Goal: Information Seeking & Learning: Learn about a topic

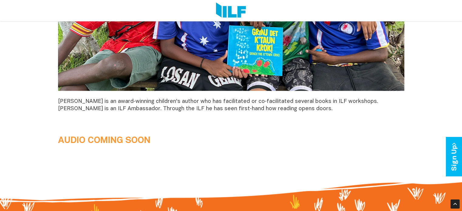
scroll to position [546, 0]
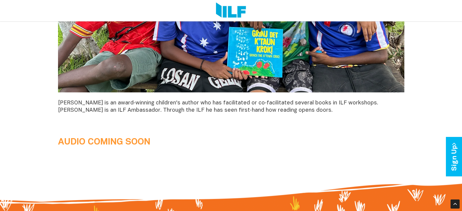
click at [121, 110] on span "[PERSON_NAME] is an award‑winning children's author who has facilitated or co‑f…" at bounding box center [218, 107] width 320 height 12
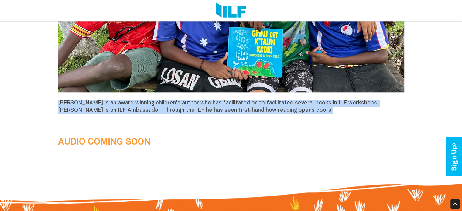
click at [121, 110] on span "[PERSON_NAME] is an award‑winning children's author who has facilitated or co‑f…" at bounding box center [218, 107] width 320 height 12
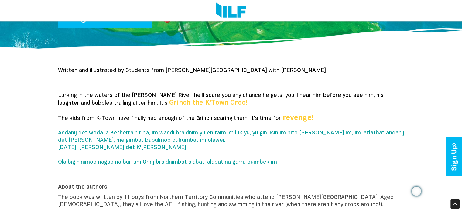
scroll to position [157, 0]
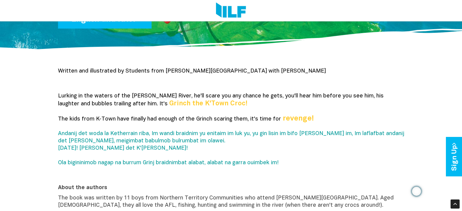
click at [197, 136] on span "Andanij det woda la Ketherrain riba, Im wandi braidnim yu enitaim im luk yu, yu…" at bounding box center [231, 148] width 346 height 34
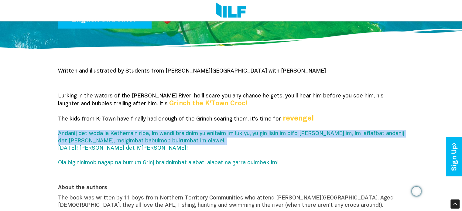
click at [197, 136] on span "Andanij det woda la Ketherrain riba, Im wandi braidnim yu enitaim im luk yu, yu…" at bounding box center [231, 148] width 346 height 34
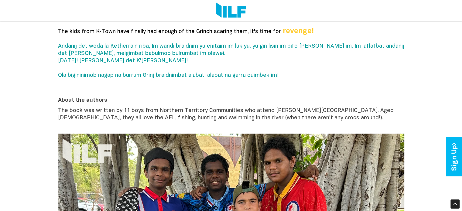
scroll to position [245, 0]
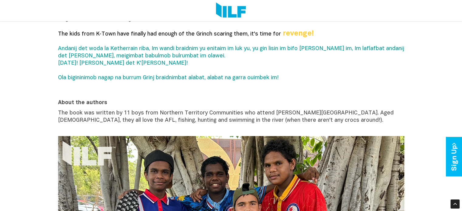
scroll to position [241, 0]
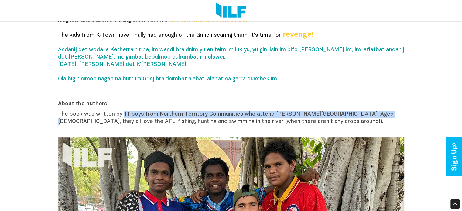
drag, startPoint x: 122, startPoint y: 112, endPoint x: 369, endPoint y: 112, distance: 246.2
click at [369, 112] on span "The book was written by 11 boys from Northern Territory Communities who attend …" at bounding box center [226, 118] width 336 height 12
click at [325, 114] on span "The book was written by 11 boys from Northern Territory Communities who attend …" at bounding box center [226, 118] width 336 height 12
drag, startPoint x: 326, startPoint y: 115, endPoint x: 122, endPoint y: 110, distance: 204.6
click at [122, 111] on p "The book was written by 11 boys from Northern Territory Communities who attend …" at bounding box center [231, 122] width 346 height 22
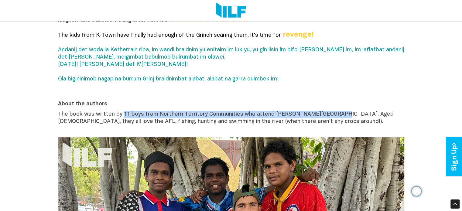
copy span "11 boys from [GEOGRAPHIC_DATA] Communities who attend [PERSON_NAME][GEOGRAPHIC_…"
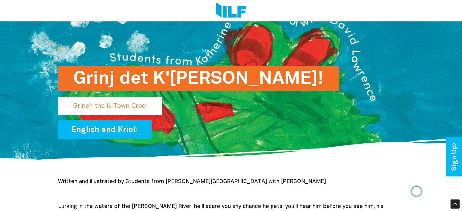
scroll to position [37, 0]
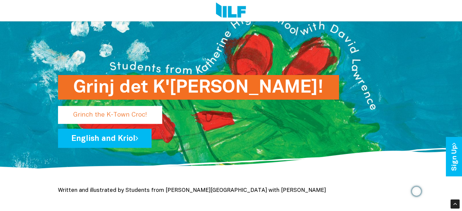
click at [119, 142] on link "English and Kriol" at bounding box center [105, 138] width 94 height 19
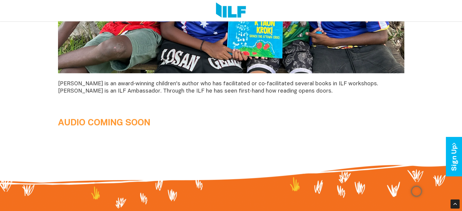
scroll to position [565, 0]
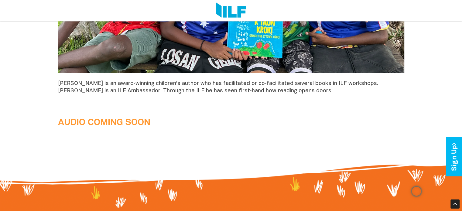
click at [117, 123] on b "AUDIO COMING SOON" at bounding box center [104, 123] width 92 height 9
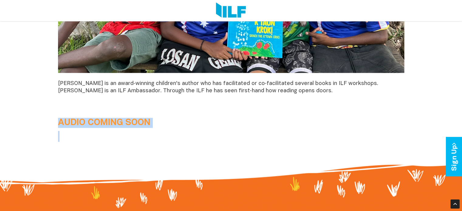
click at [117, 123] on b "AUDIO COMING SOON" at bounding box center [104, 123] width 92 height 9
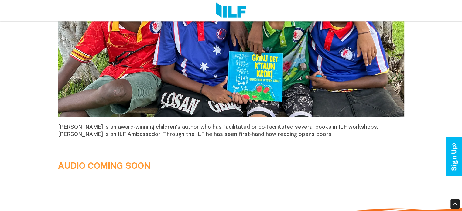
scroll to position [521, 0]
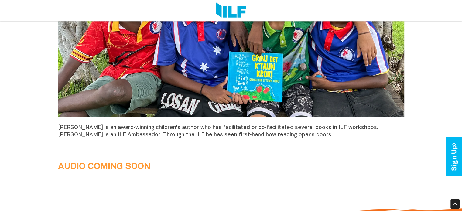
click at [207, 132] on p "[PERSON_NAME] is an award‑winning children's author who has facilitated or co‑f…" at bounding box center [231, 131] width 346 height 15
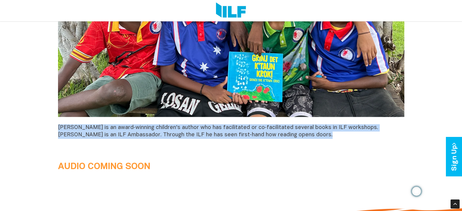
click at [207, 132] on p "[PERSON_NAME] is an award‑winning children's author who has facilitated or co‑f…" at bounding box center [231, 131] width 346 height 15
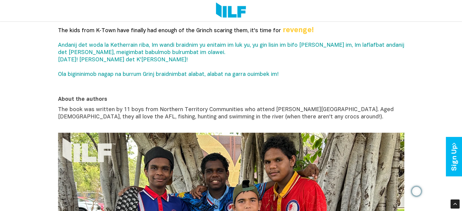
scroll to position [186, 0]
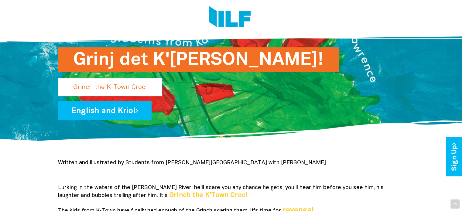
scroll to position [0, 0]
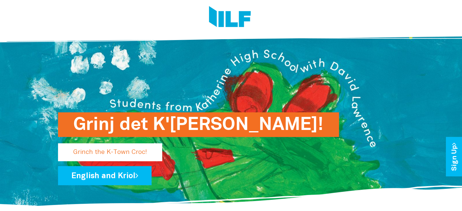
click at [236, 30] on div at bounding box center [228, 18] width 351 height 36
click at [226, 21] on img at bounding box center [230, 17] width 42 height 23
